Goal: Information Seeking & Learning: Learn about a topic

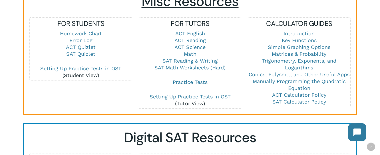
scroll to position [421, 0]
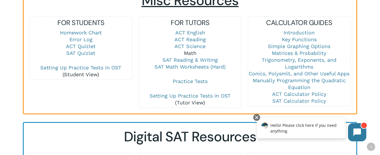
click at [195, 50] on link "Math" at bounding box center [190, 53] width 13 height 6
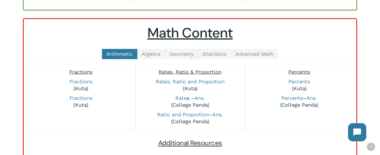
scroll to position [129, 0]
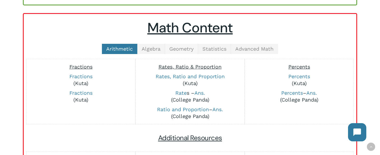
click at [178, 51] on span "Geometry" at bounding box center [181, 49] width 24 height 6
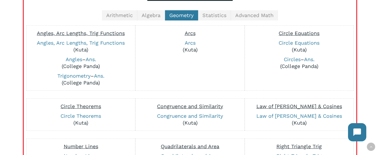
scroll to position [165, 0]
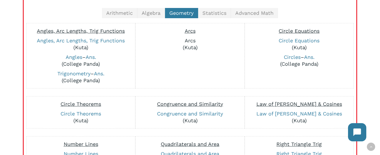
click at [189, 41] on link "Arcs" at bounding box center [190, 41] width 11 height 6
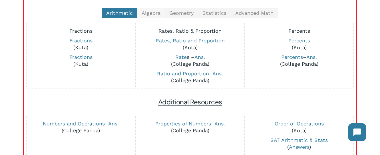
click at [157, 12] on span "Algebra" at bounding box center [150, 13] width 19 height 6
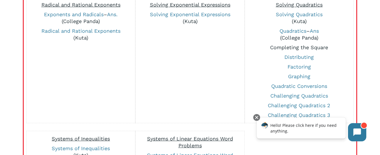
scroll to position [333, 0]
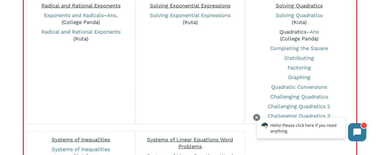
click at [294, 32] on link "Quadratics" at bounding box center [292, 32] width 27 height 6
